Goal: Information Seeking & Learning: Learn about a topic

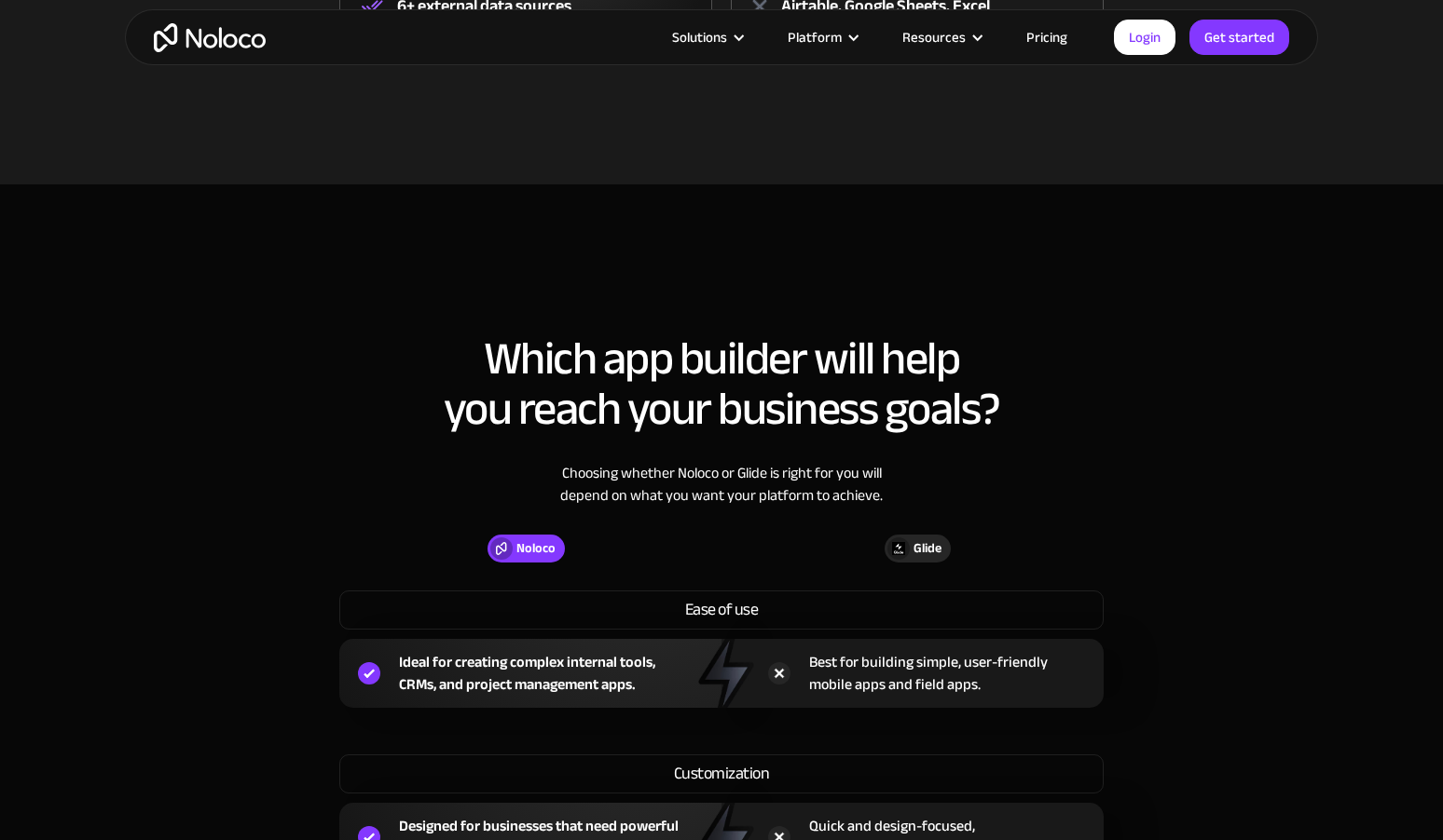
scroll to position [760, 0]
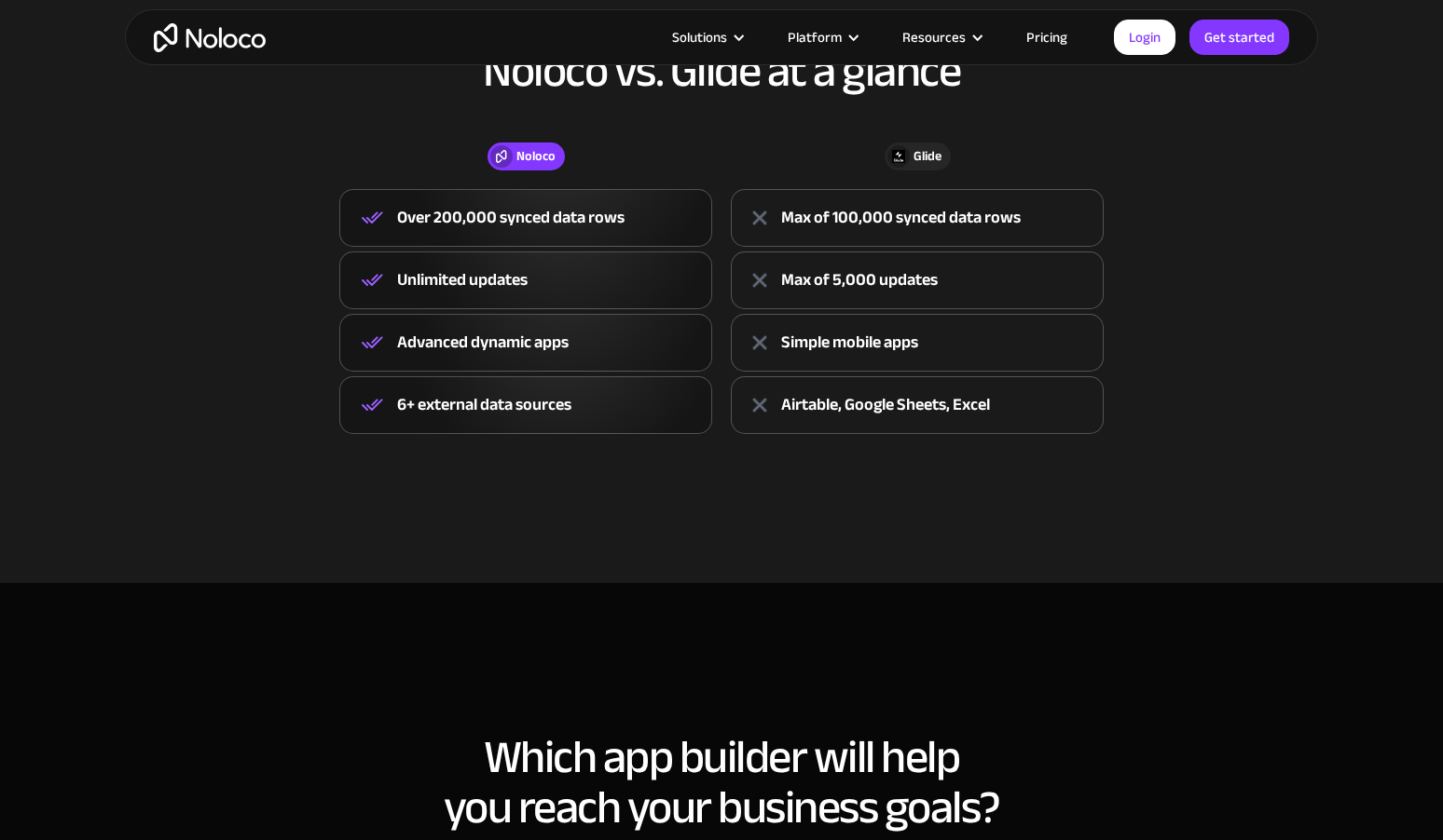
click at [489, 387] on div "6+ external data sources" at bounding box center [525, 405] width 373 height 58
drag, startPoint x: 917, startPoint y: 416, endPoint x: 946, endPoint y: 416, distance: 29.0
click at [946, 416] on div "Airtable, Google Sheets, Excel" at bounding box center [886, 405] width 208 height 28
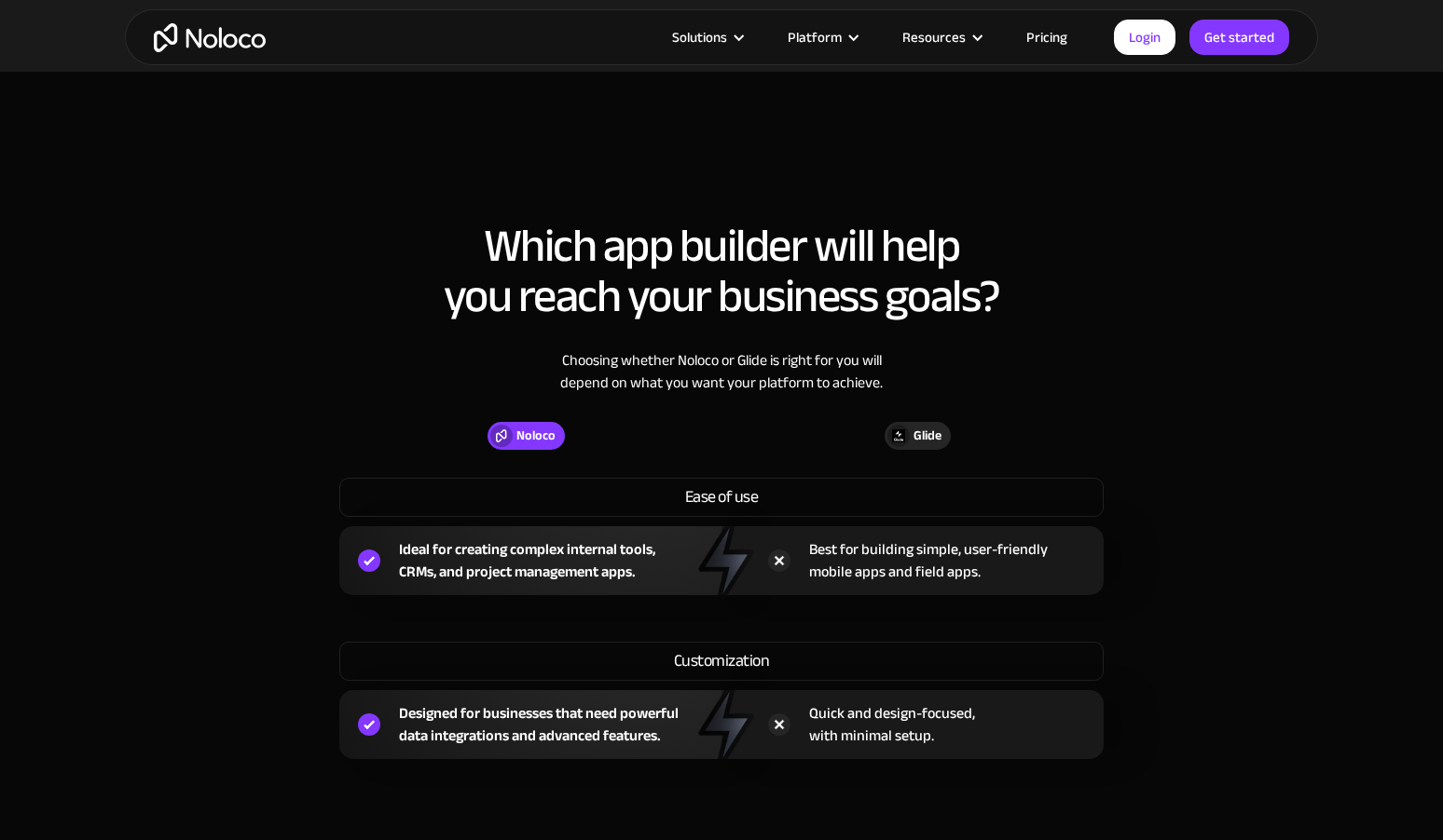
scroll to position [1313, 0]
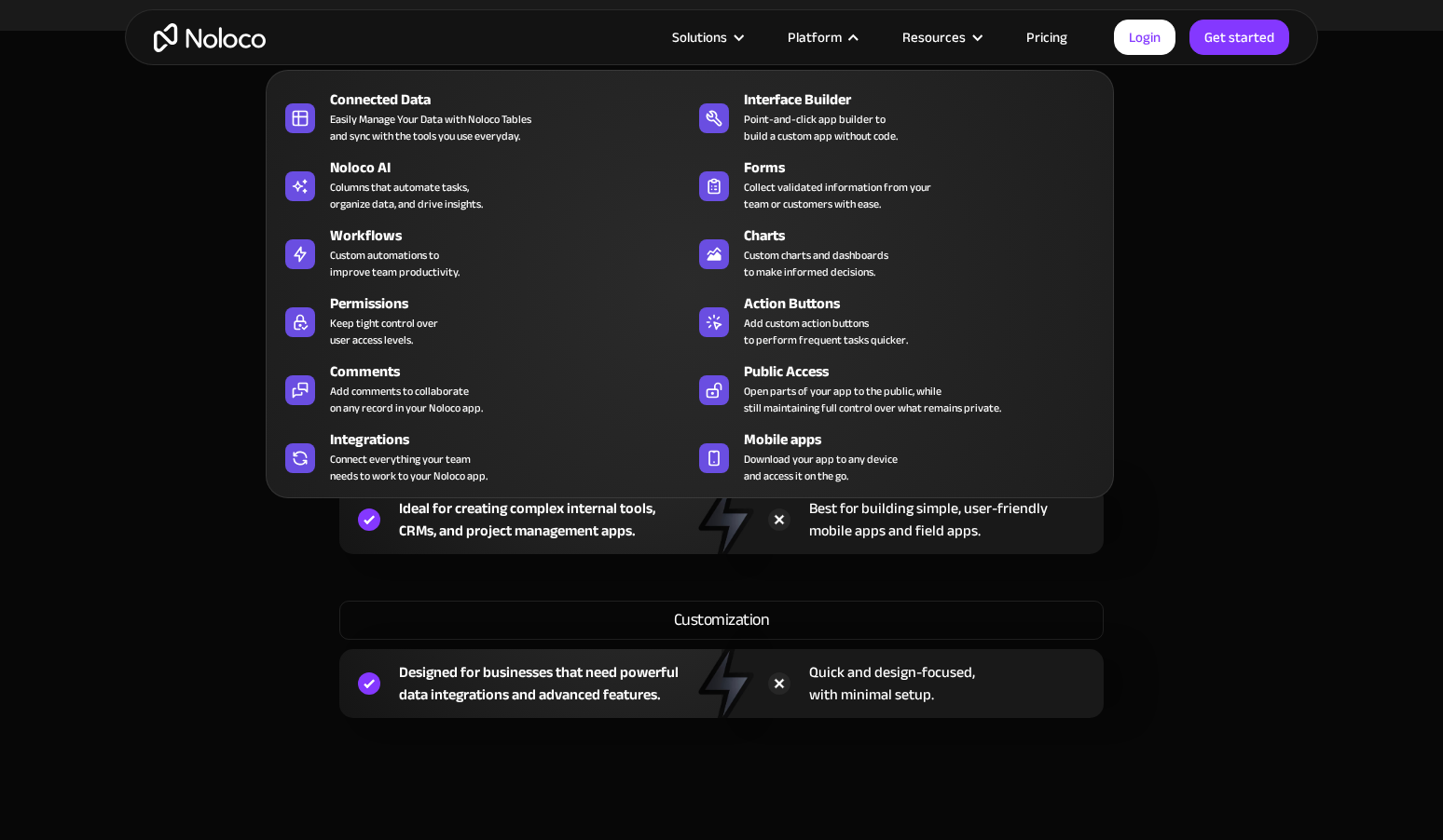
click at [837, 39] on div "Platform" at bounding box center [814, 37] width 54 height 25
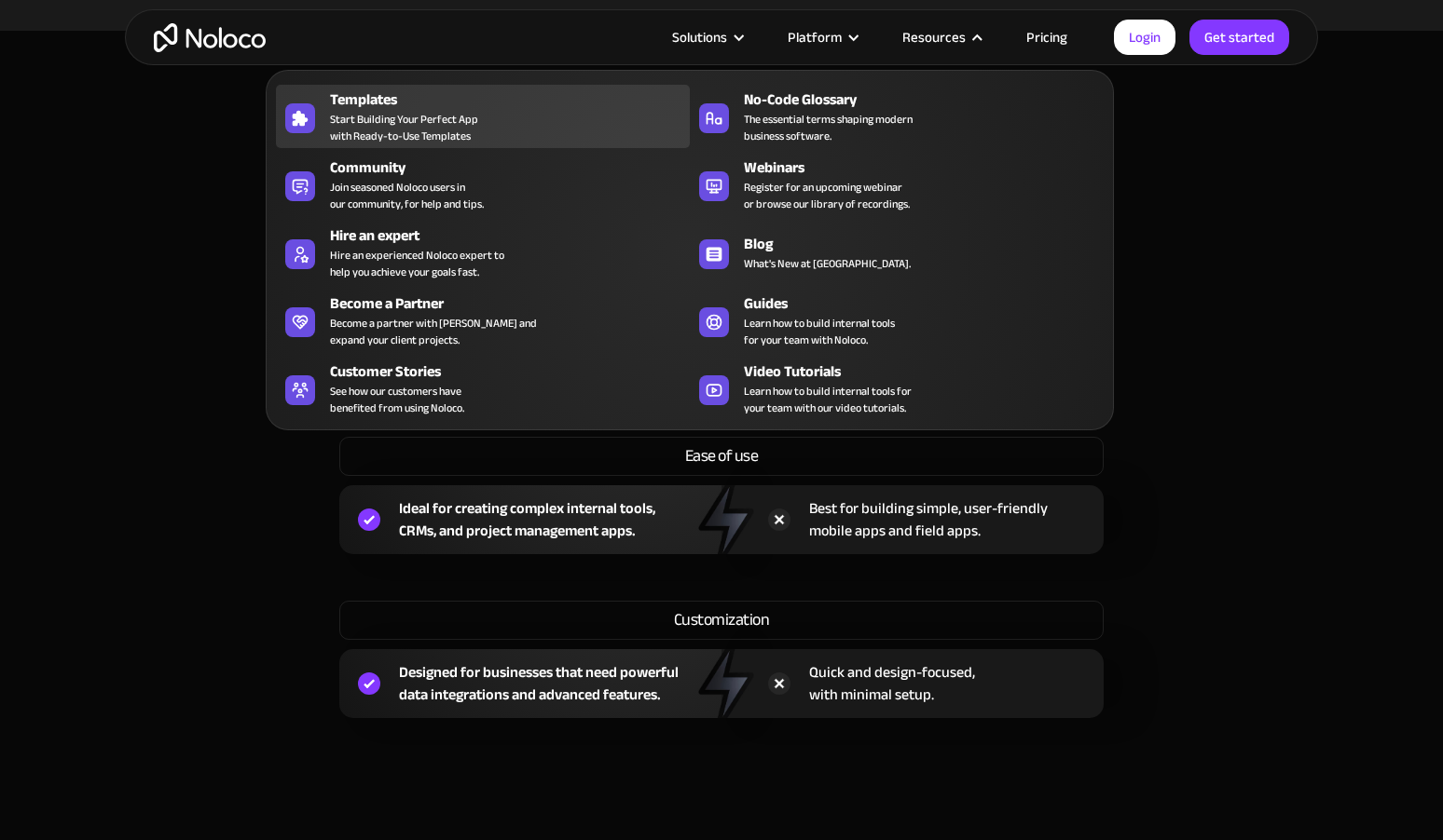
click at [454, 105] on div "Templates" at bounding box center [514, 99] width 369 height 23
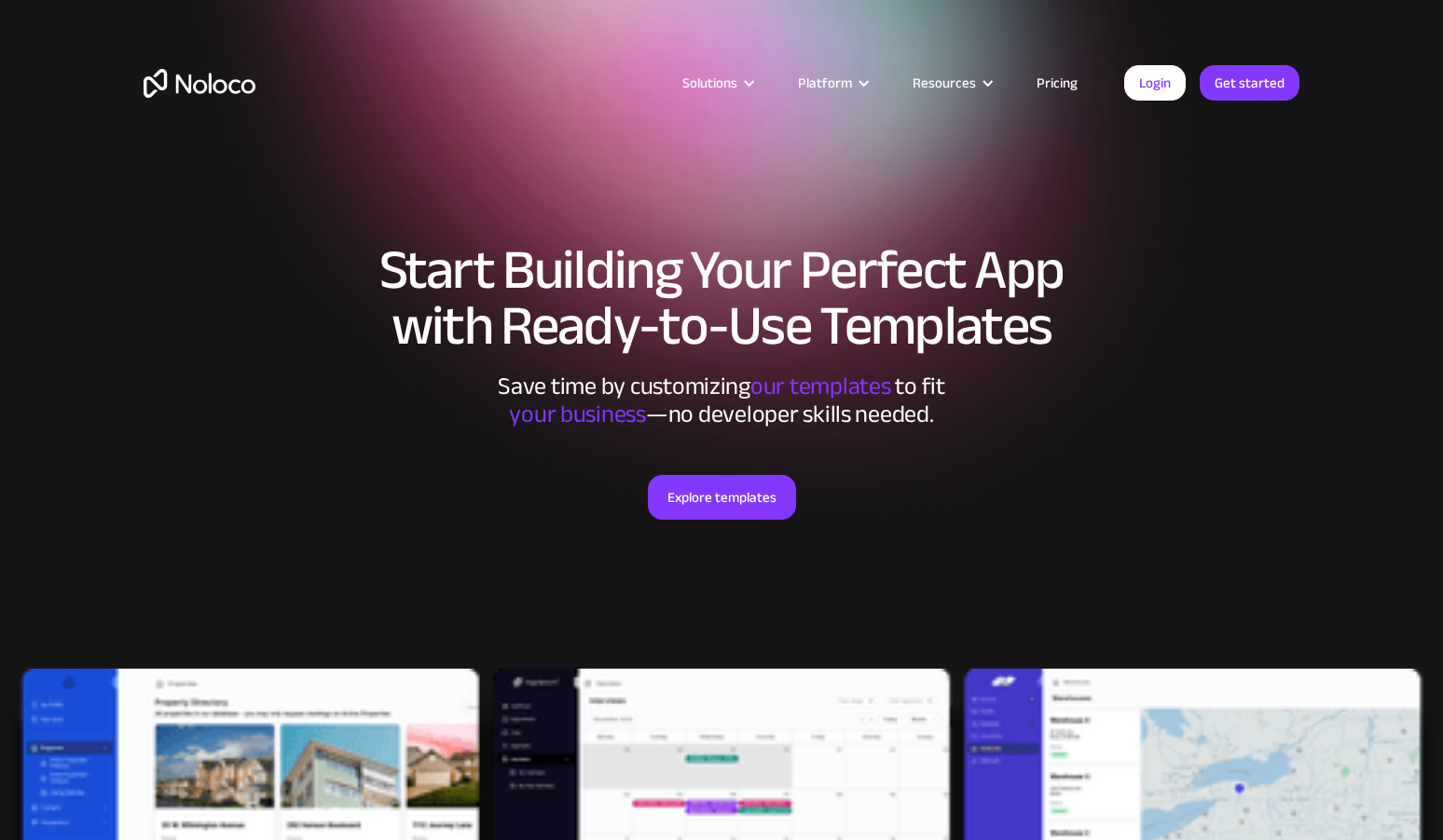
click at [1070, 84] on link "Pricing" at bounding box center [1057, 83] width 87 height 25
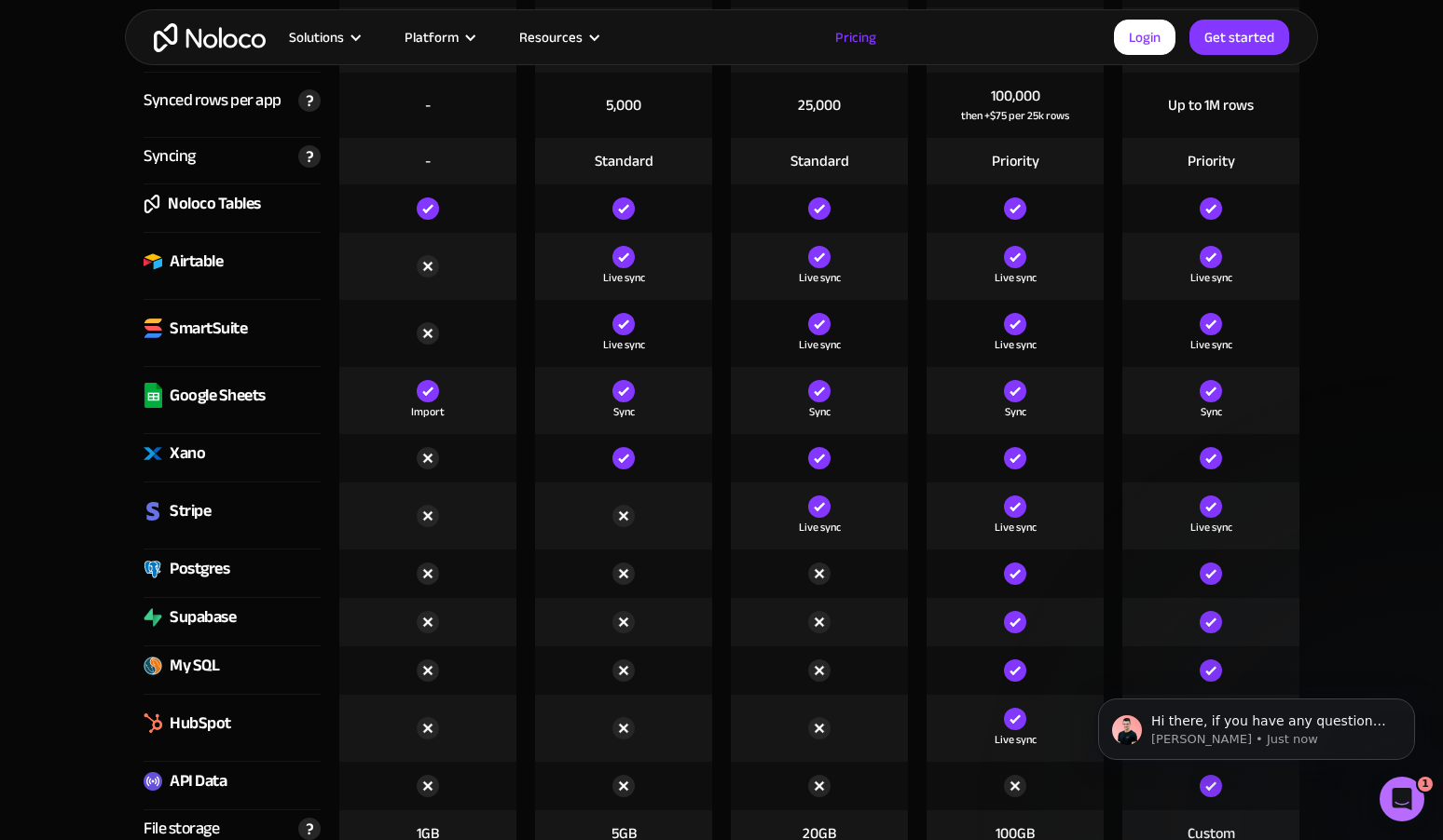
scroll to position [2417, 0]
